Goal: Task Accomplishment & Management: Manage account settings

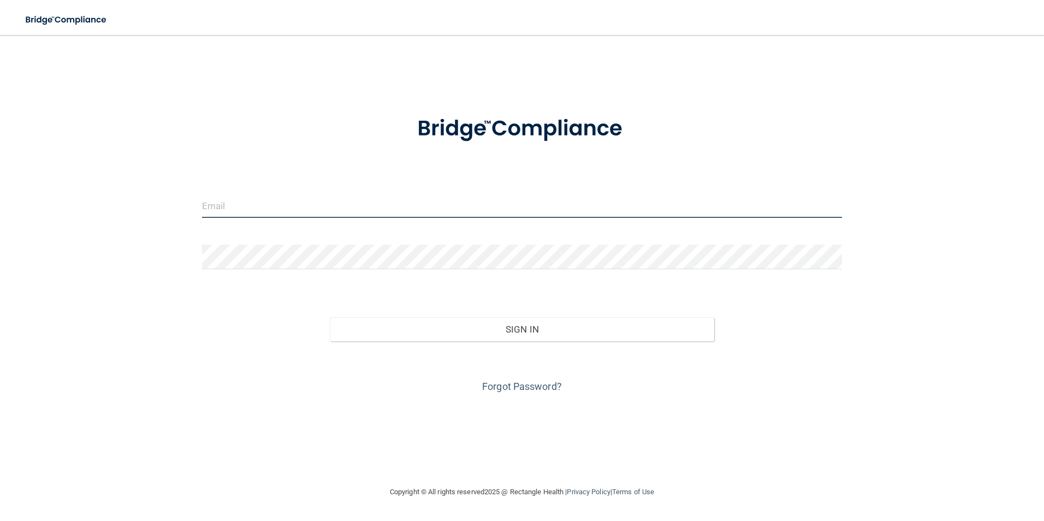
drag, startPoint x: 264, startPoint y: 212, endPoint x: 238, endPoint y: 204, distance: 26.9
click at [260, 212] on input "email" at bounding box center [522, 205] width 641 height 25
type input "[EMAIL_ADDRESS][DOMAIN_NAME]"
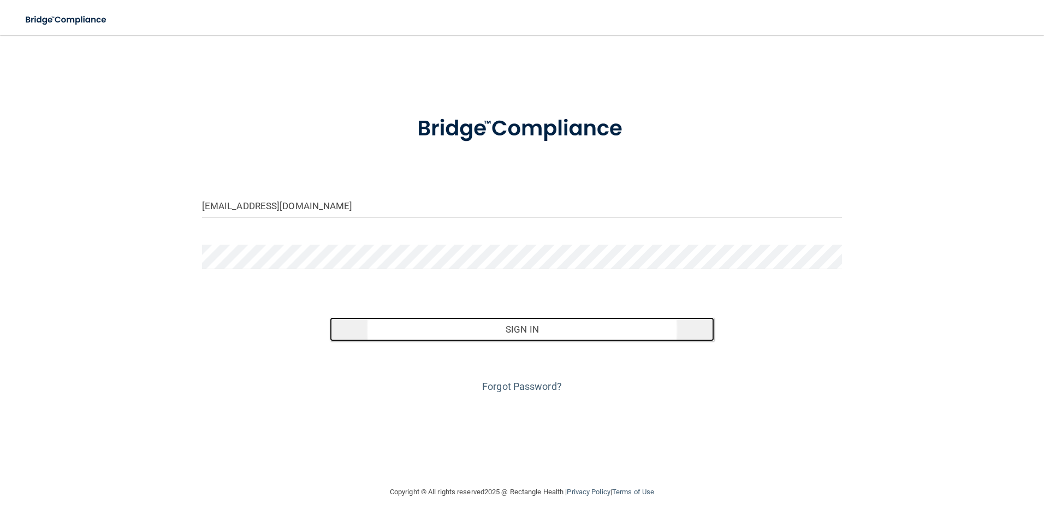
click at [502, 330] on button "Sign In" at bounding box center [522, 329] width 384 height 24
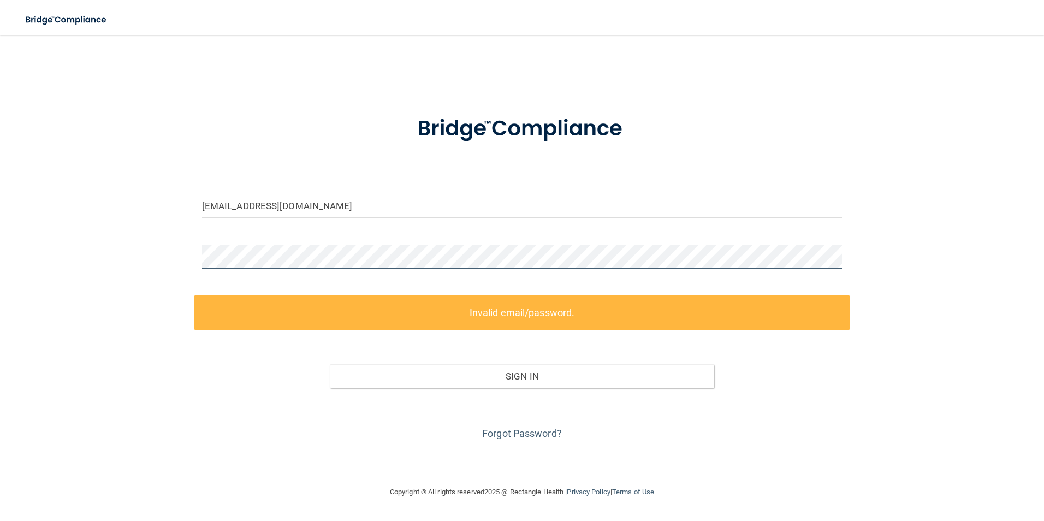
click at [73, 268] on div "[EMAIL_ADDRESS][DOMAIN_NAME] Invalid email/password. You don't have permission …" at bounding box center [522, 260] width 1001 height 429
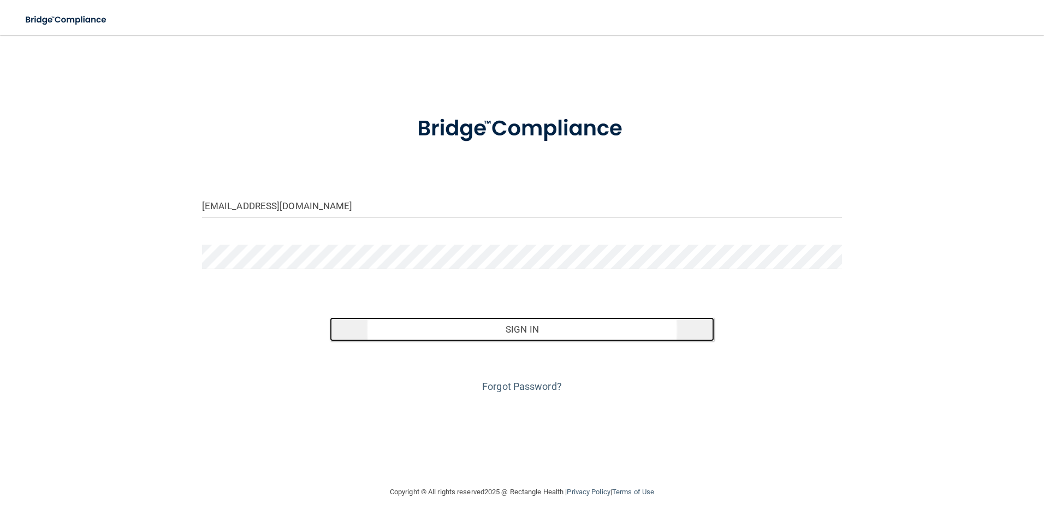
click at [548, 332] on button "Sign In" at bounding box center [522, 329] width 384 height 24
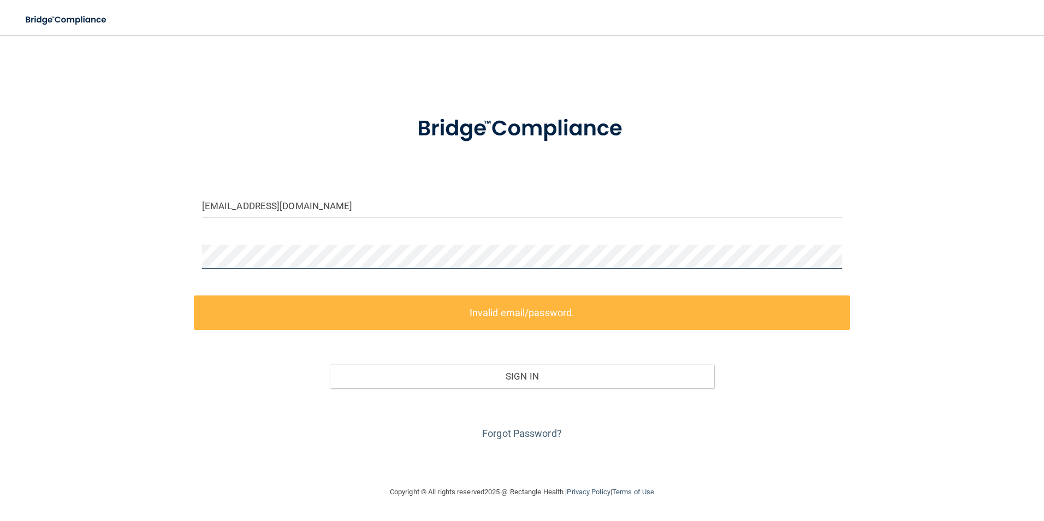
click at [91, 256] on div "[EMAIL_ADDRESS][DOMAIN_NAME] Invalid email/password. You don't have permission …" at bounding box center [522, 260] width 1001 height 429
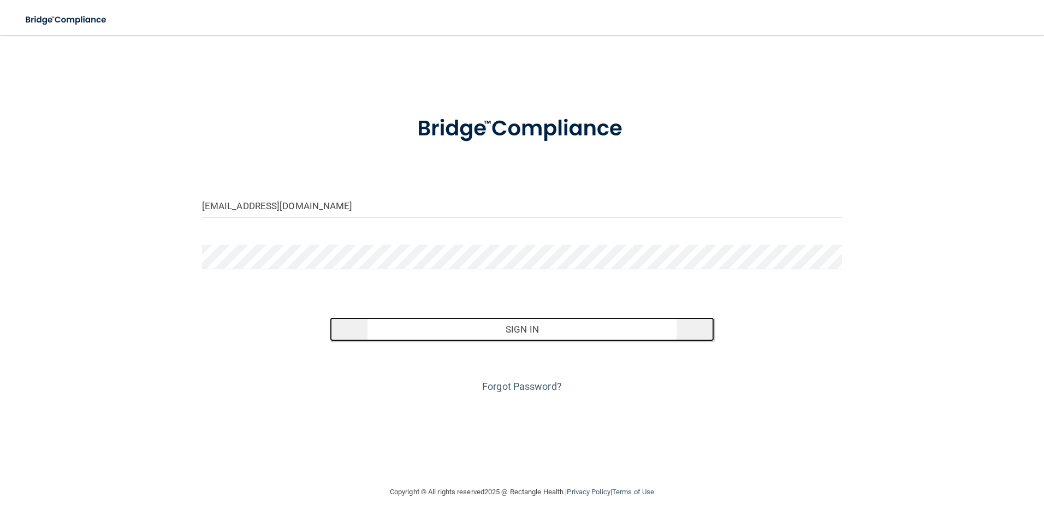
click at [480, 329] on button "Sign In" at bounding box center [522, 329] width 384 height 24
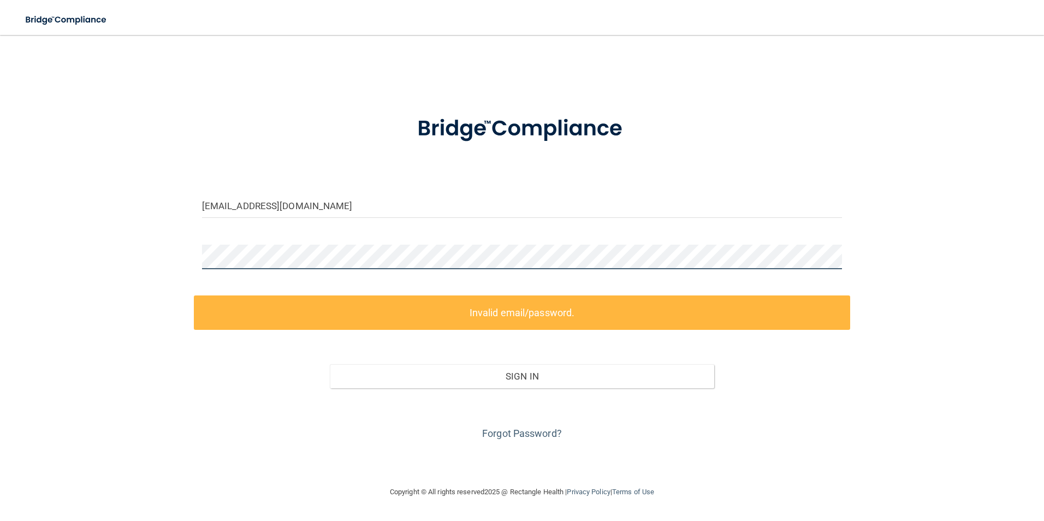
click at [17, 263] on main "[EMAIL_ADDRESS][DOMAIN_NAME] Invalid email/password. You don't have permission …" at bounding box center [522, 278] width 1044 height 486
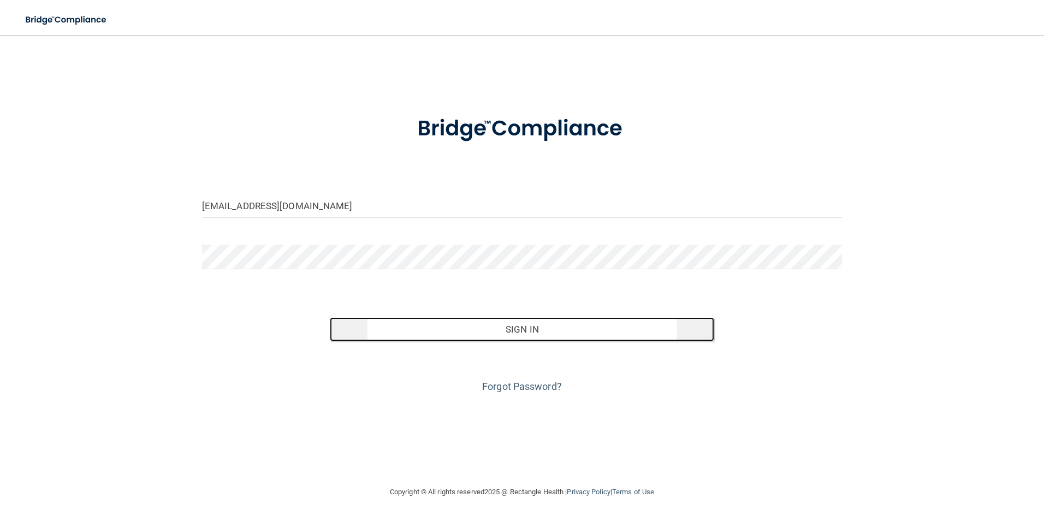
click at [531, 329] on button "Sign In" at bounding box center [522, 329] width 384 height 24
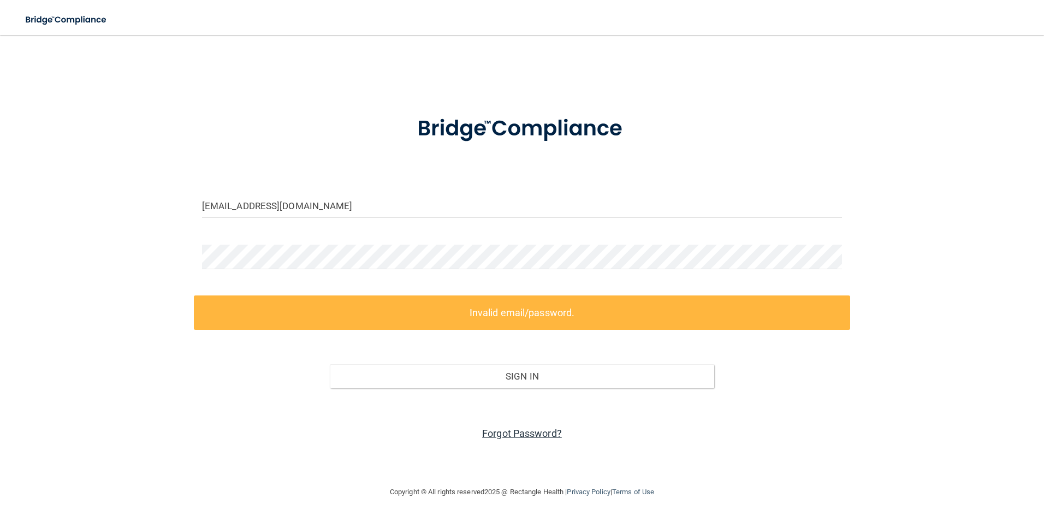
click at [496, 430] on link "Forgot Password?" at bounding box center [522, 433] width 80 height 11
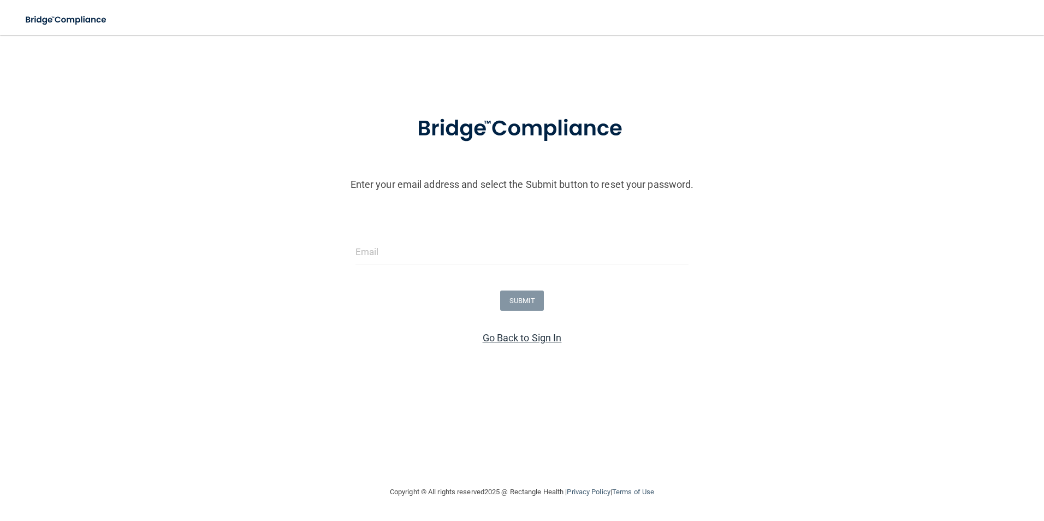
click at [545, 338] on link "Go Back to Sign In" at bounding box center [522, 337] width 79 height 11
